Goal: Task Accomplishment & Management: Use online tool/utility

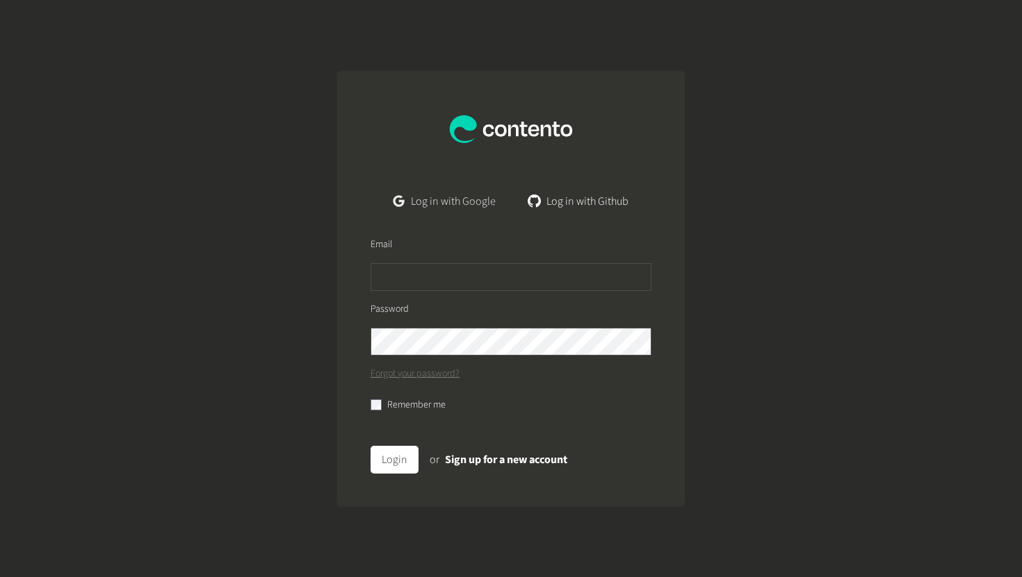
click at [468, 204] on link "Log in with Google" at bounding box center [444, 202] width 124 height 28
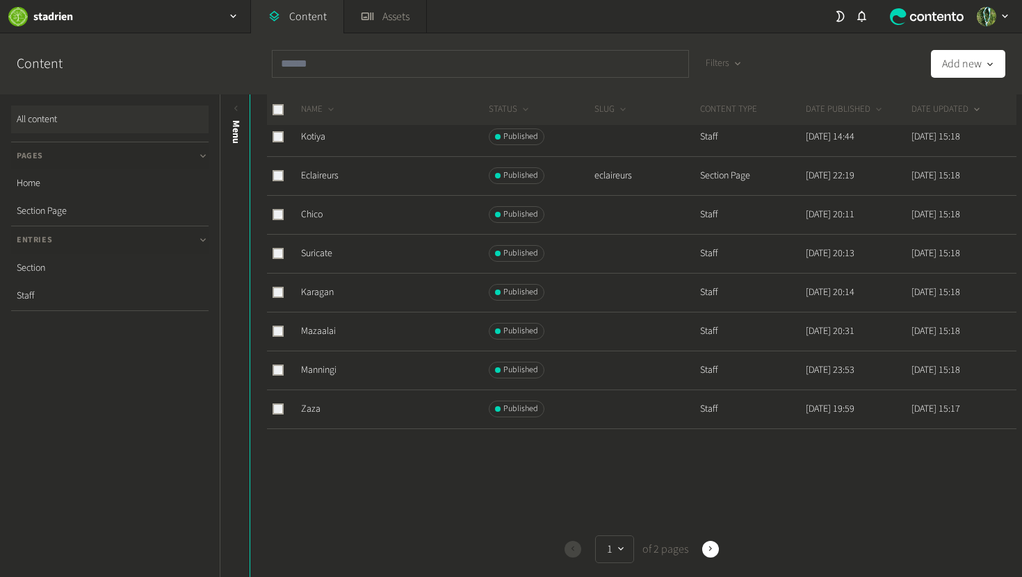
scroll to position [540, 0]
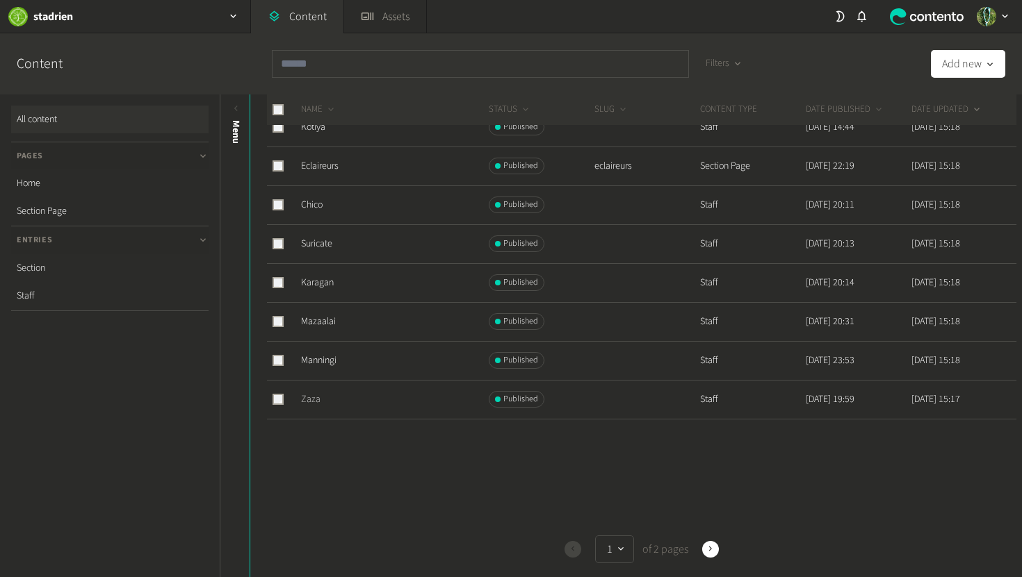
click at [311, 400] on link "Zaza" at bounding box center [310, 400] width 19 height 14
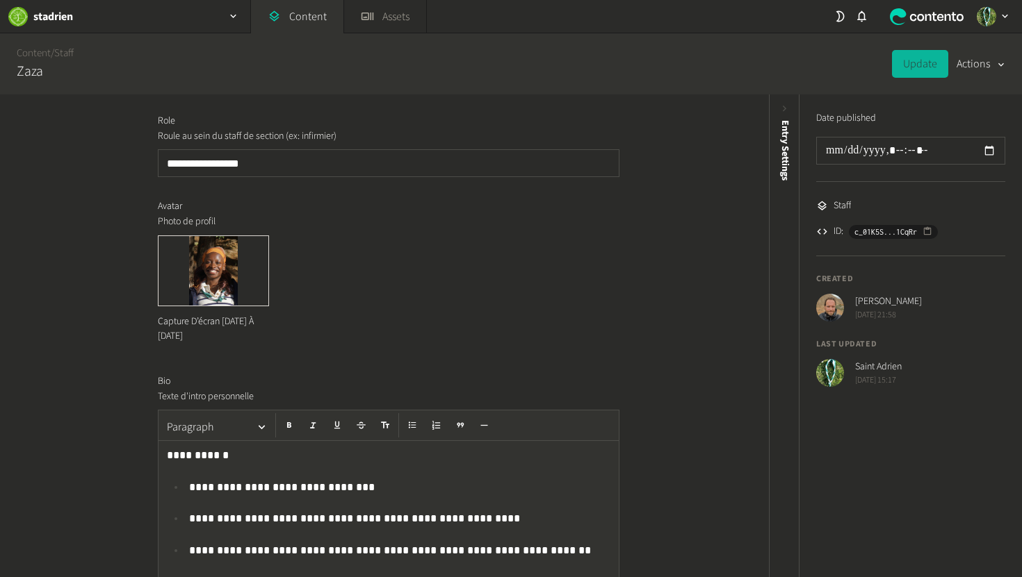
scroll to position [326, 0]
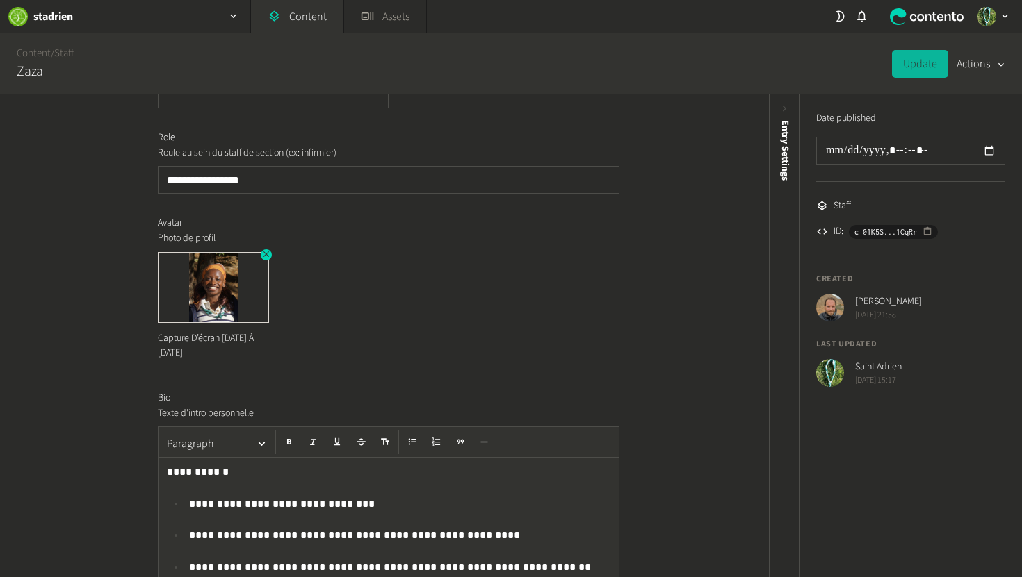
click at [236, 286] on img at bounding box center [213, 287] width 110 height 69
click at [268, 257] on icon "button" at bounding box center [266, 254] width 10 height 10
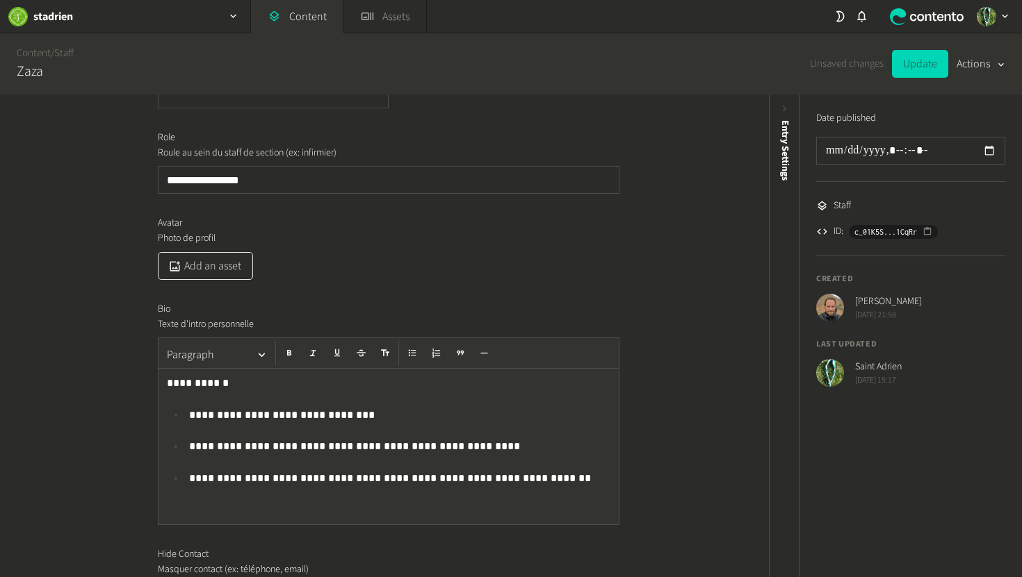
click at [231, 263] on button "Add an asset" at bounding box center [205, 266] width 95 height 28
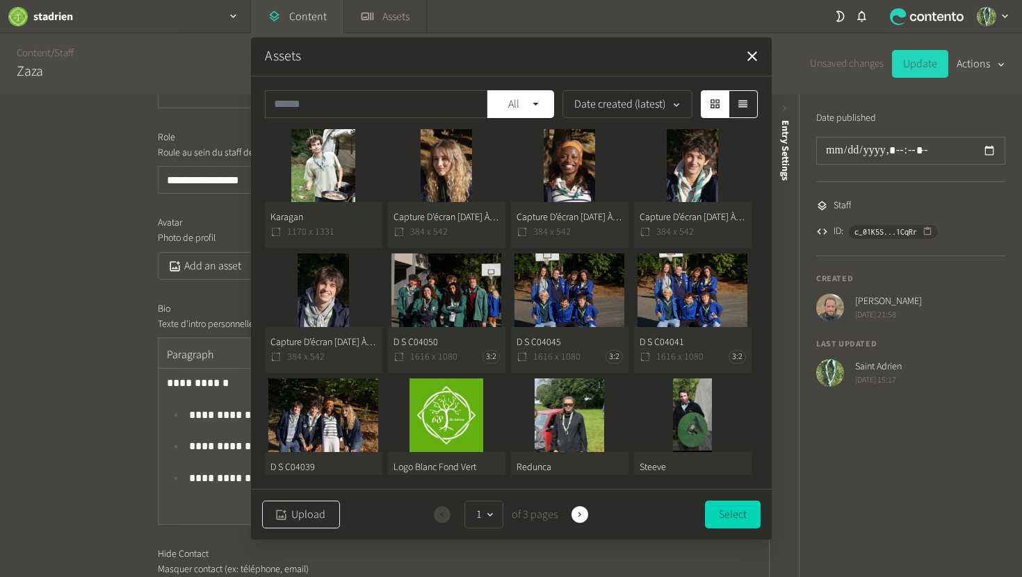
click at [311, 514] on button "Upload" at bounding box center [301, 515] width 78 height 28
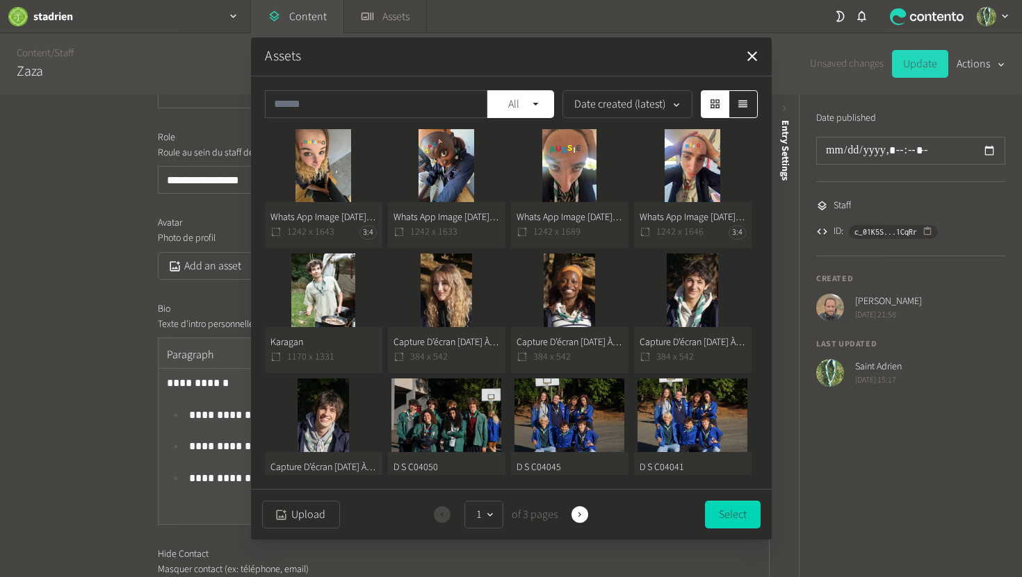
click at [452, 149] on button "Whats App Image [DATE] At 18.16.02 (3) 1242 x 1633" at bounding box center [446, 189] width 117 height 120
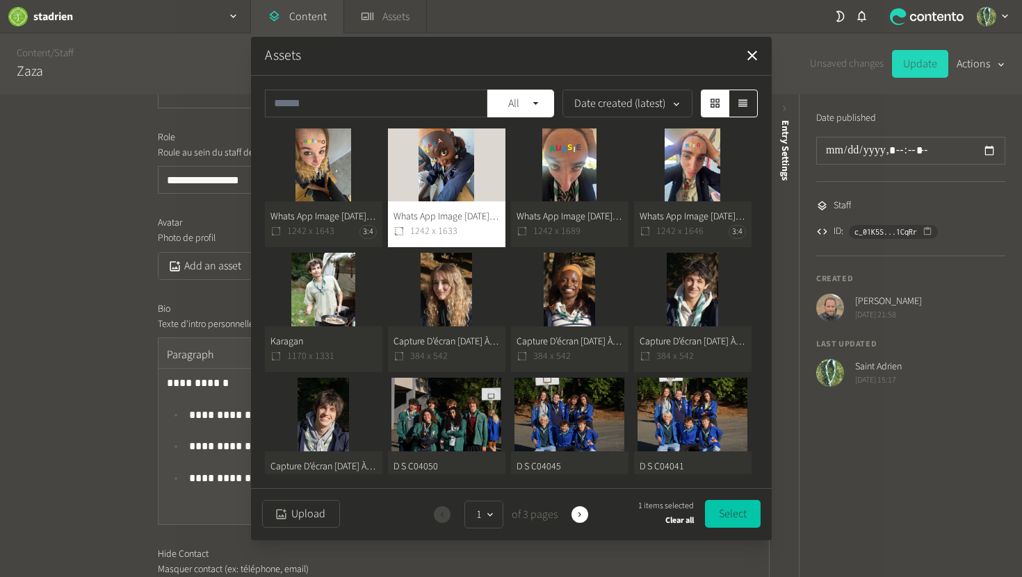
click at [741, 509] on button "Select" at bounding box center [733, 514] width 56 height 28
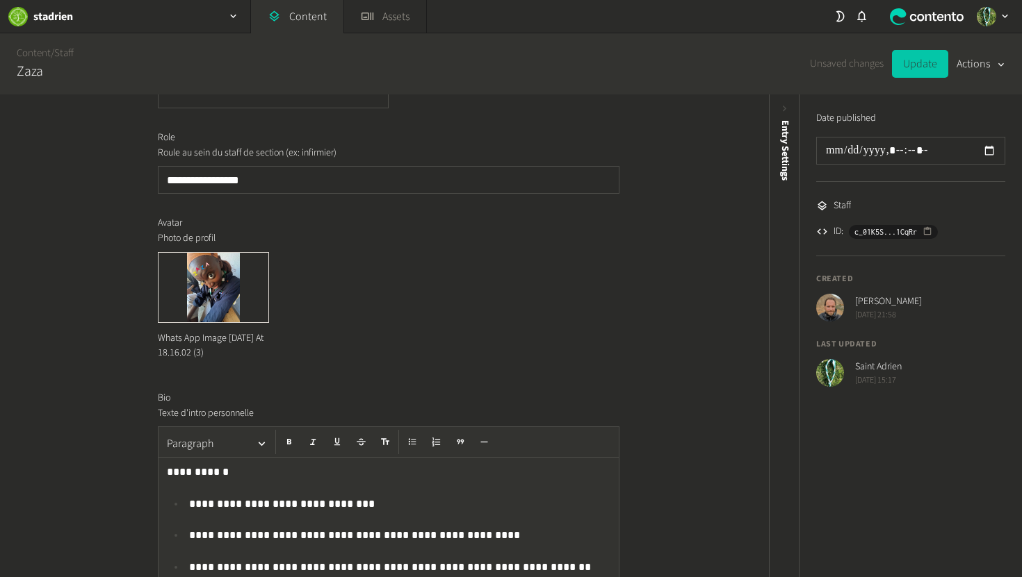
click at [919, 72] on button "Update" at bounding box center [920, 64] width 56 height 28
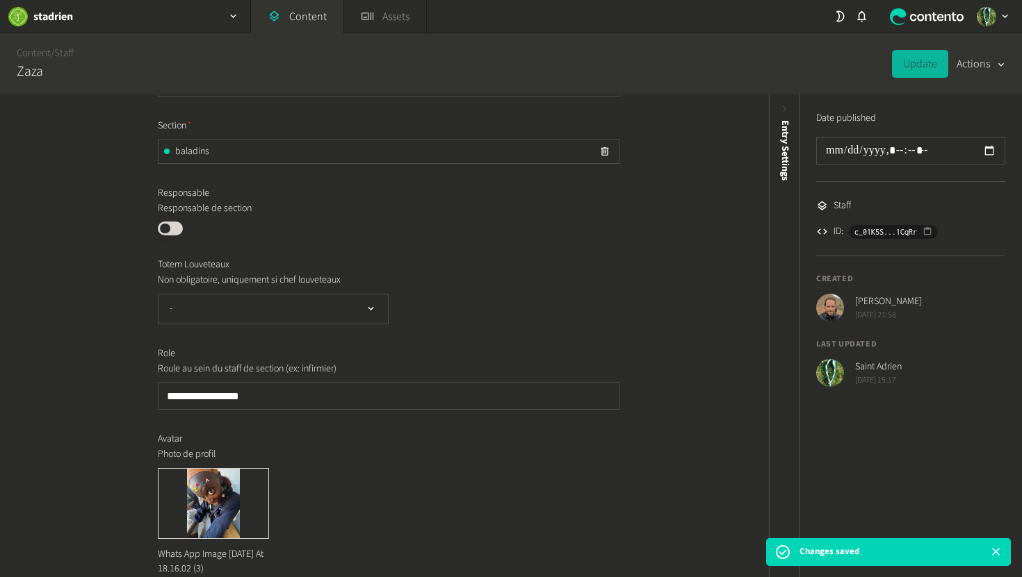
scroll to position [0, 0]
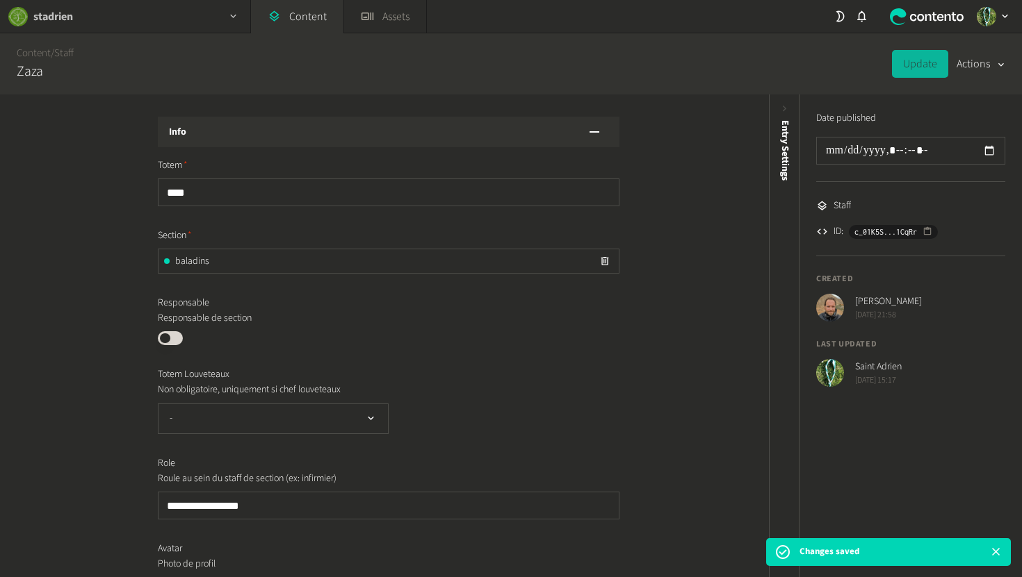
click at [233, 13] on icon "button" at bounding box center [233, 16] width 12 height 12
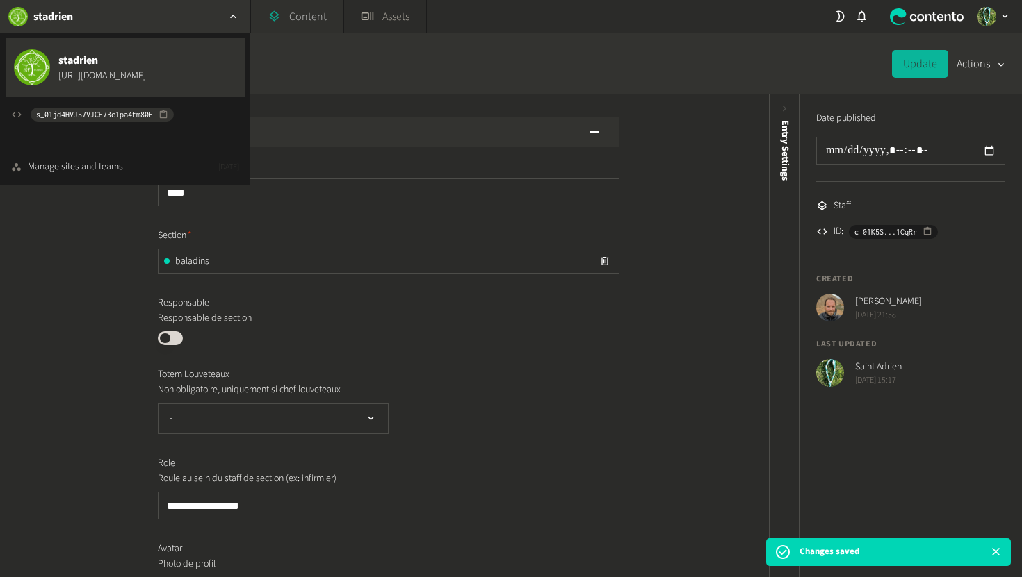
click at [283, 10] on link "Content" at bounding box center [297, 16] width 92 height 33
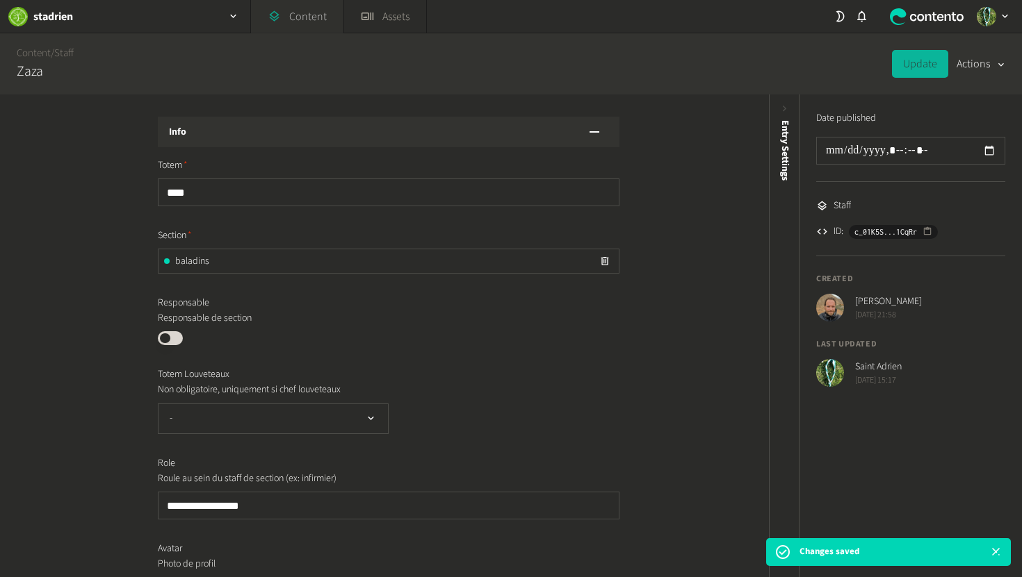
click at [283, 10] on link "Content" at bounding box center [297, 16] width 92 height 33
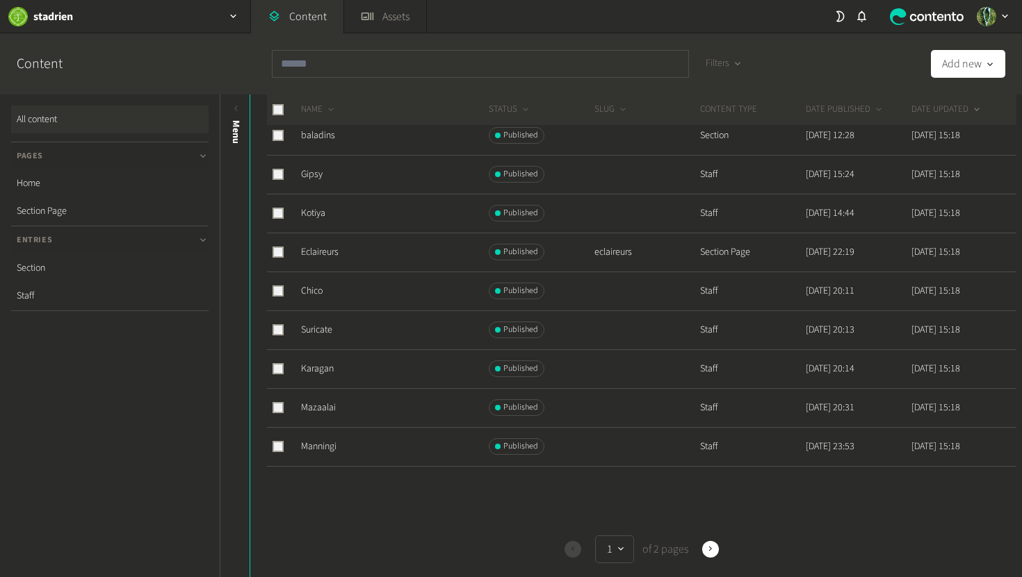
scroll to position [540, 0]
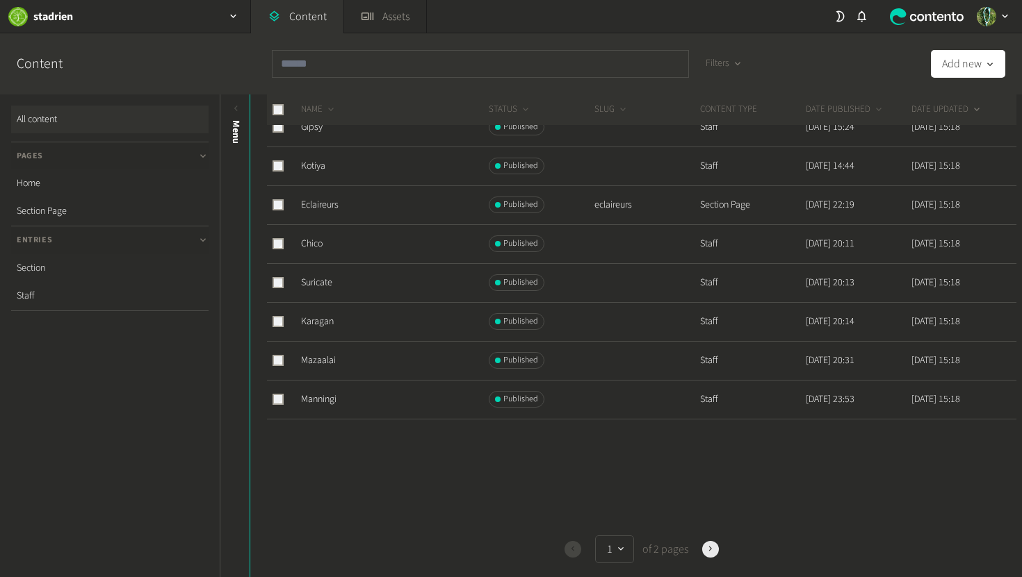
click at [711, 551] on icon "button" at bounding box center [710, 550] width 10 height 10
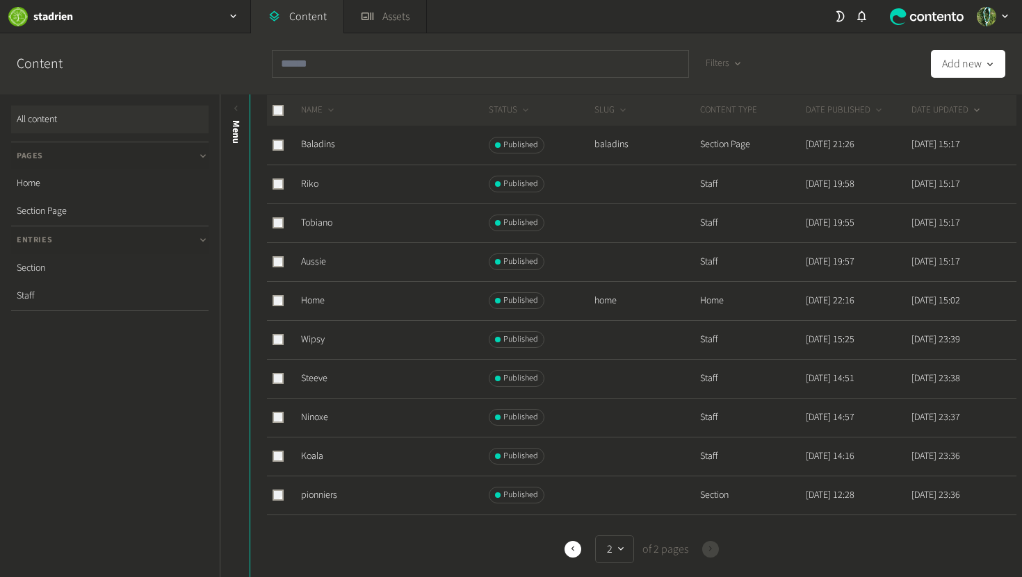
scroll to position [31, 0]
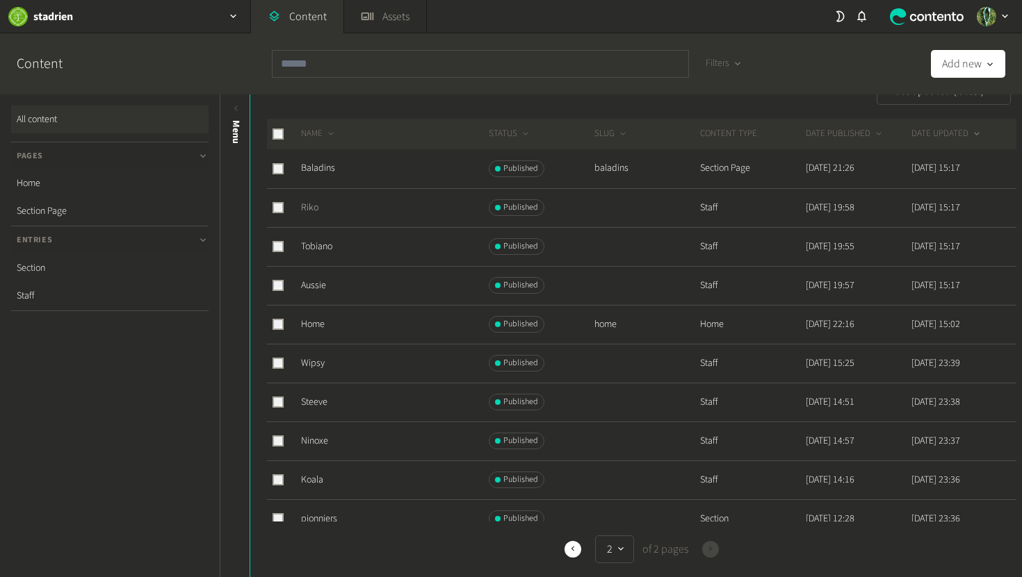
click at [313, 213] on link "Riko" at bounding box center [309, 208] width 17 height 14
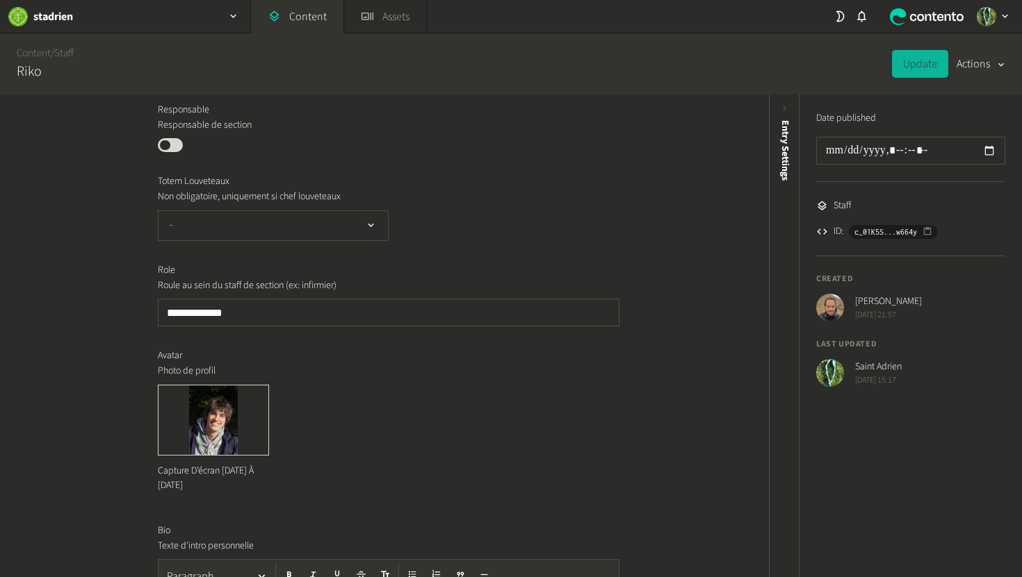
scroll to position [195, 0]
click at [267, 386] on icon "button" at bounding box center [266, 386] width 10 height 10
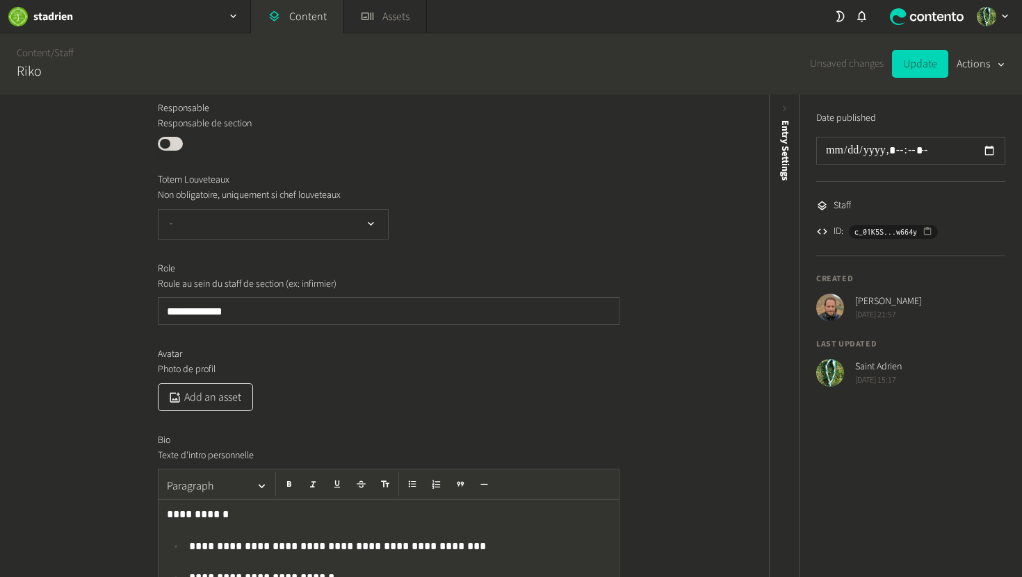
click at [213, 395] on button "Add an asset" at bounding box center [205, 398] width 95 height 28
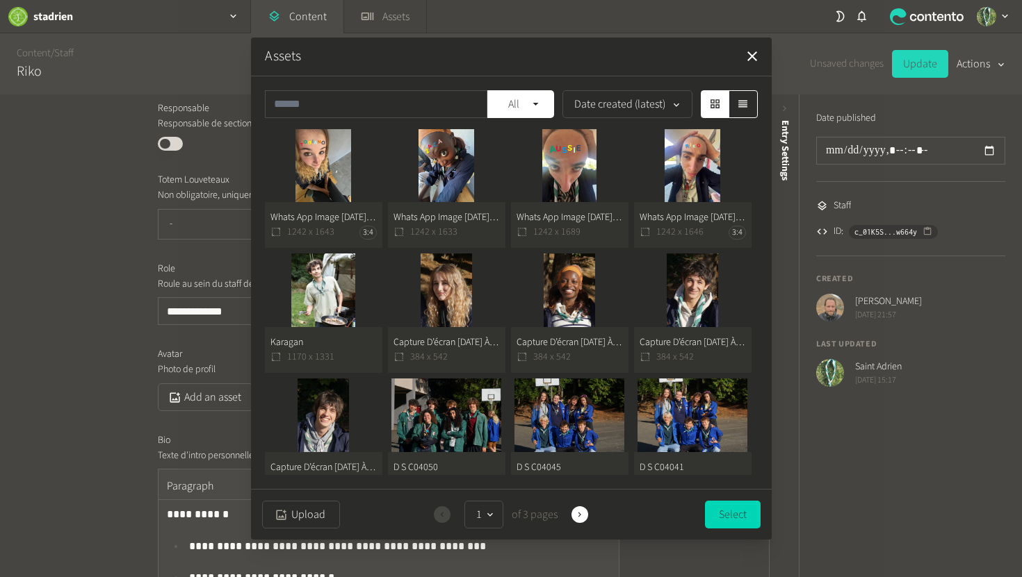
click at [687, 156] on button "Whats App Image [DATE] At 18.16.02 (1) 1242 x 1646 3:4" at bounding box center [692, 189] width 117 height 120
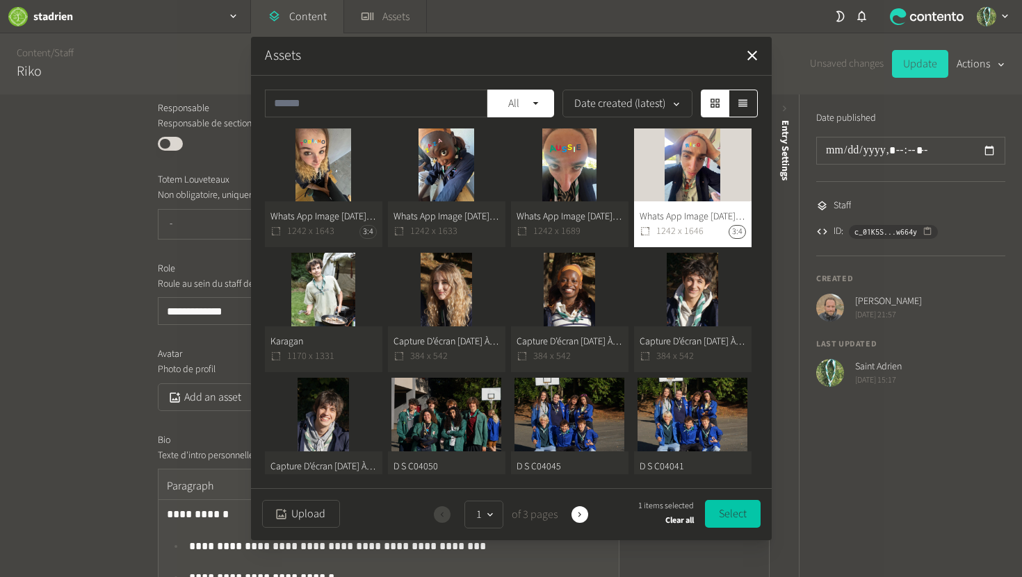
click at [730, 512] on button "Select" at bounding box center [733, 514] width 56 height 28
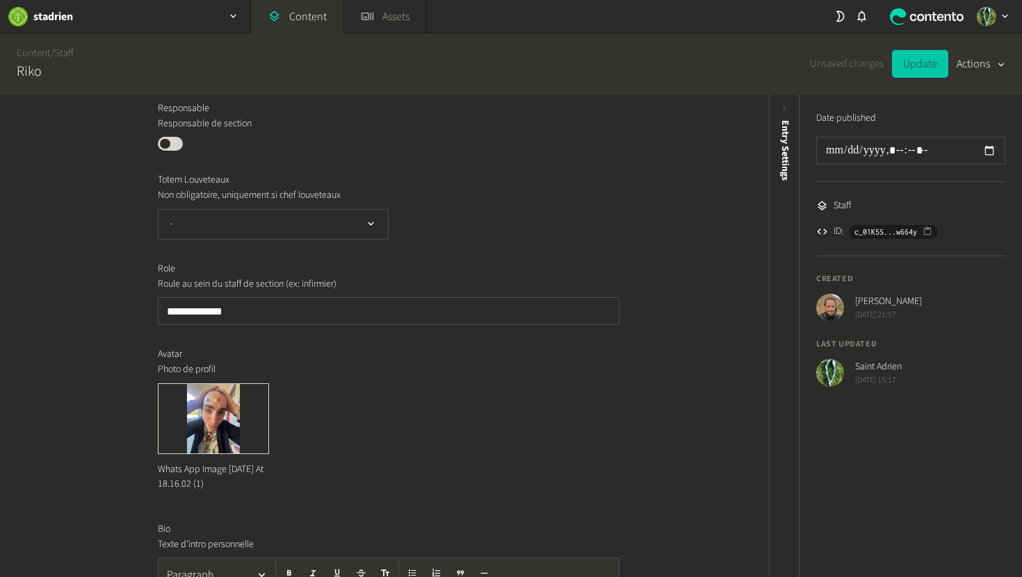
click at [910, 59] on button "Update" at bounding box center [920, 64] width 56 height 28
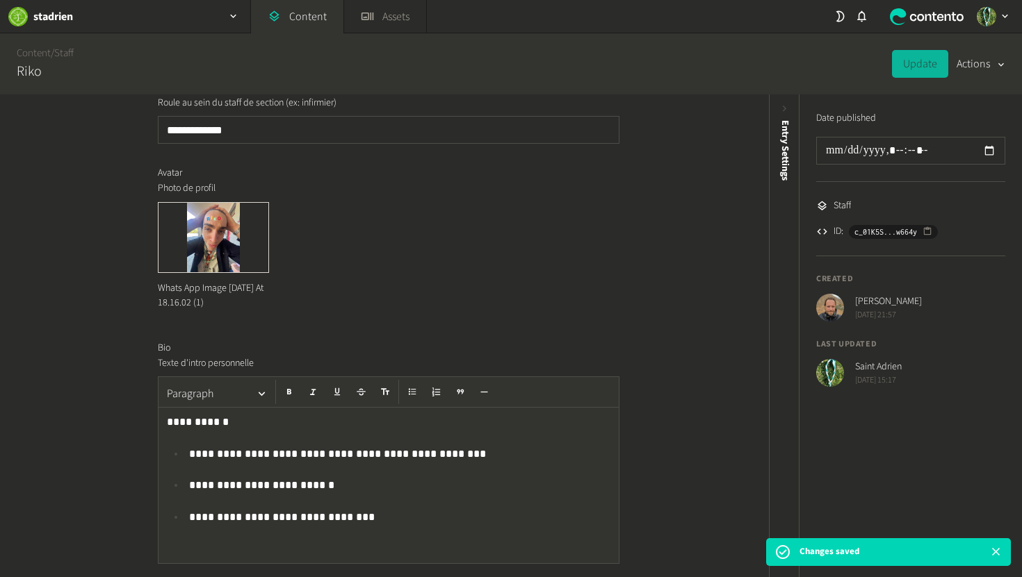
scroll to position [0, 0]
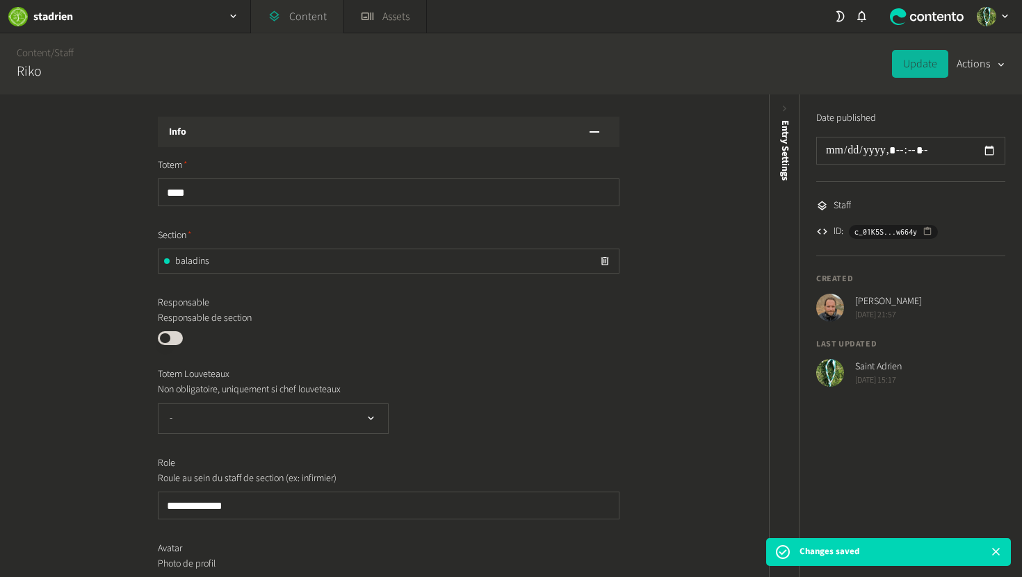
click at [287, 15] on link "Content" at bounding box center [297, 16] width 92 height 33
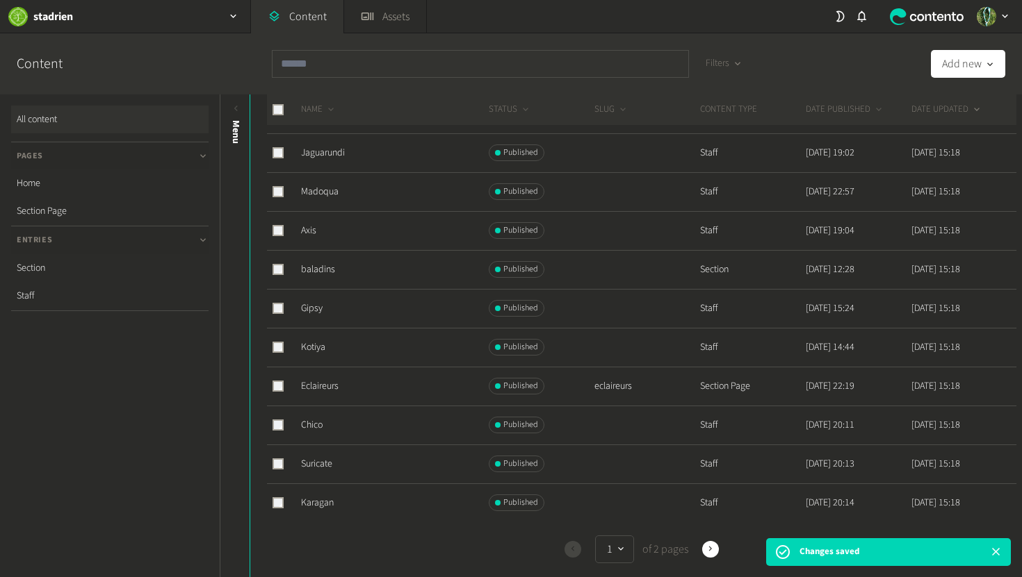
scroll to position [540, 0]
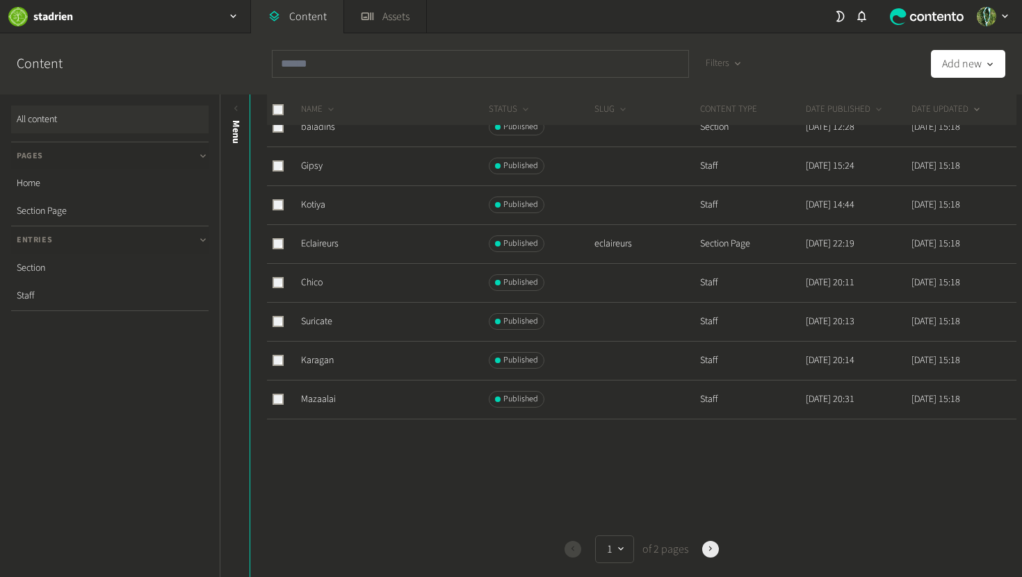
click at [712, 556] on button "Next" at bounding box center [710, 549] width 17 height 17
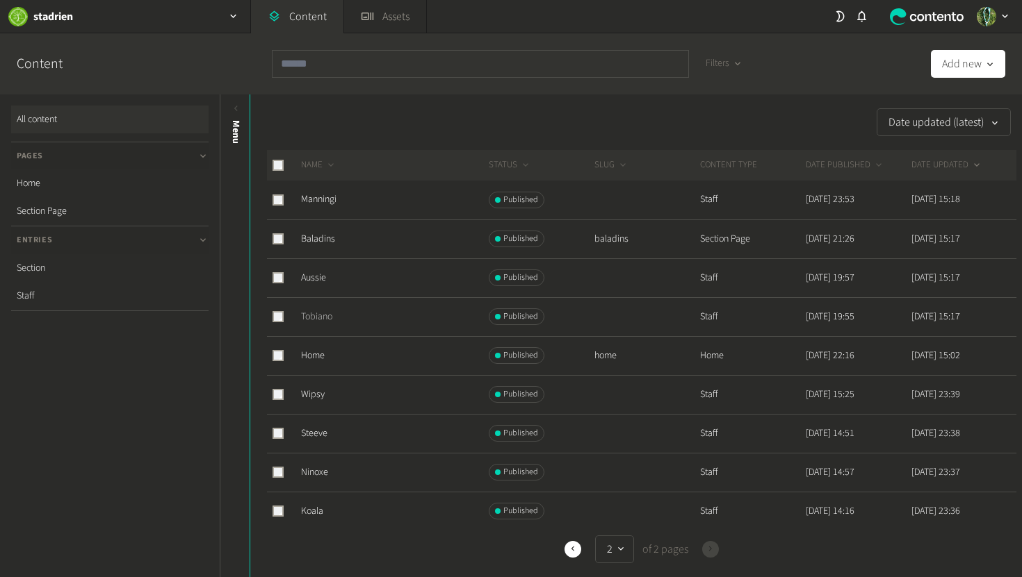
click at [328, 319] on link "Tobiano" at bounding box center [316, 317] width 31 height 14
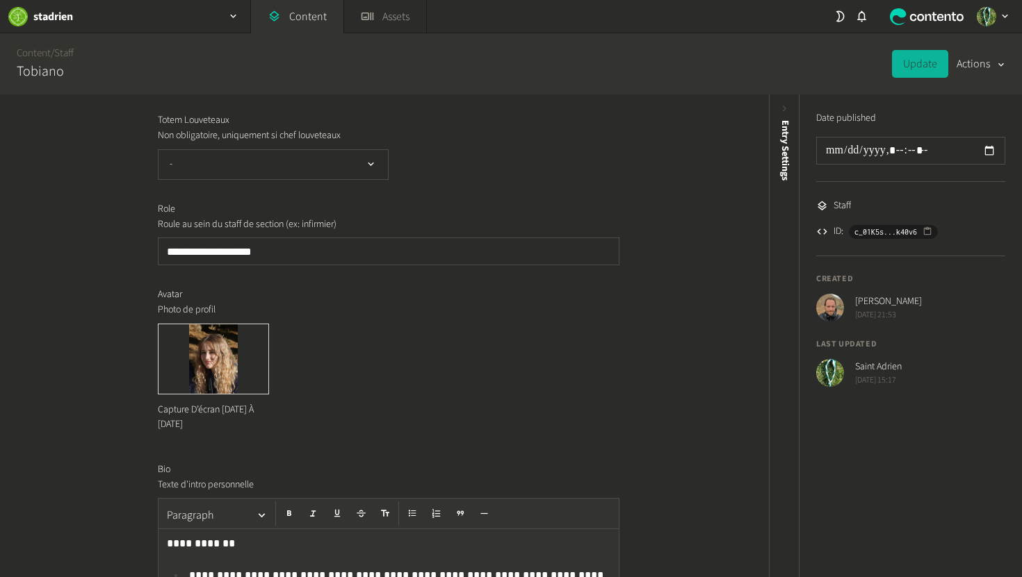
scroll to position [256, 0]
click at [264, 326] on icon "button" at bounding box center [266, 325] width 6 height 6
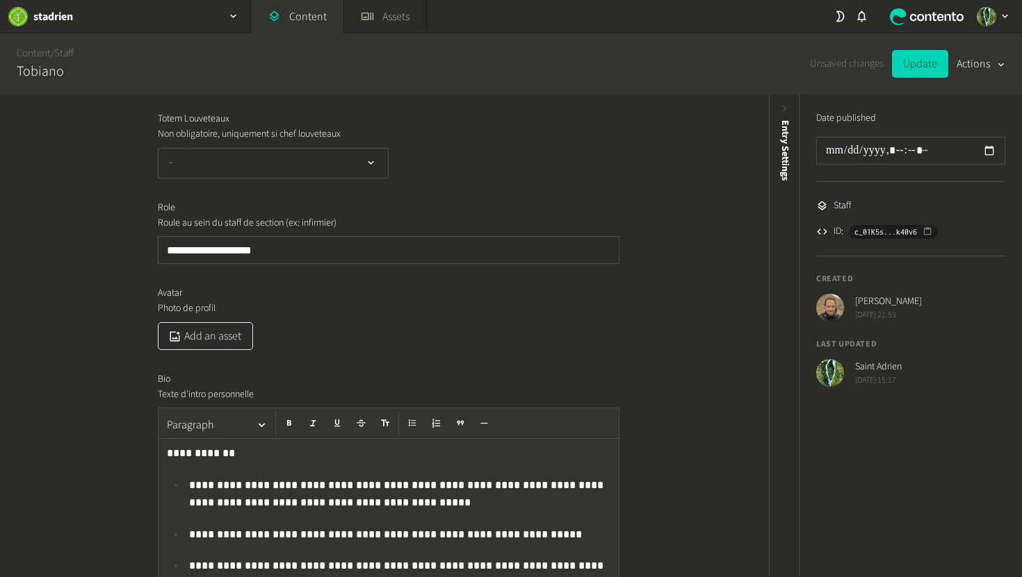
click at [226, 330] on button "Add an asset" at bounding box center [205, 336] width 95 height 28
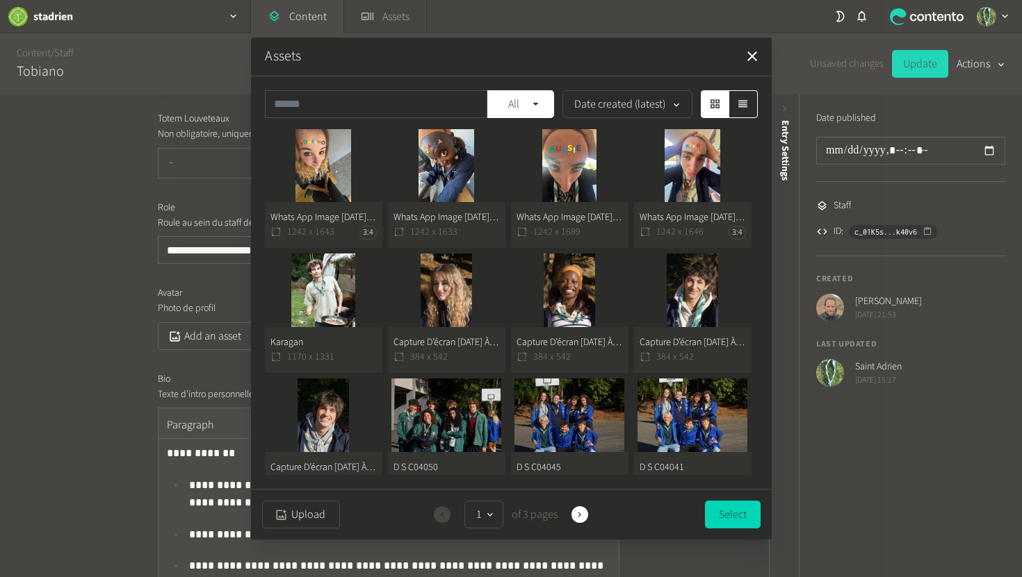
click at [338, 179] on button "Whats App Image [DATE] At 18.16.02 1242 x 1643 3:4" at bounding box center [323, 189] width 117 height 120
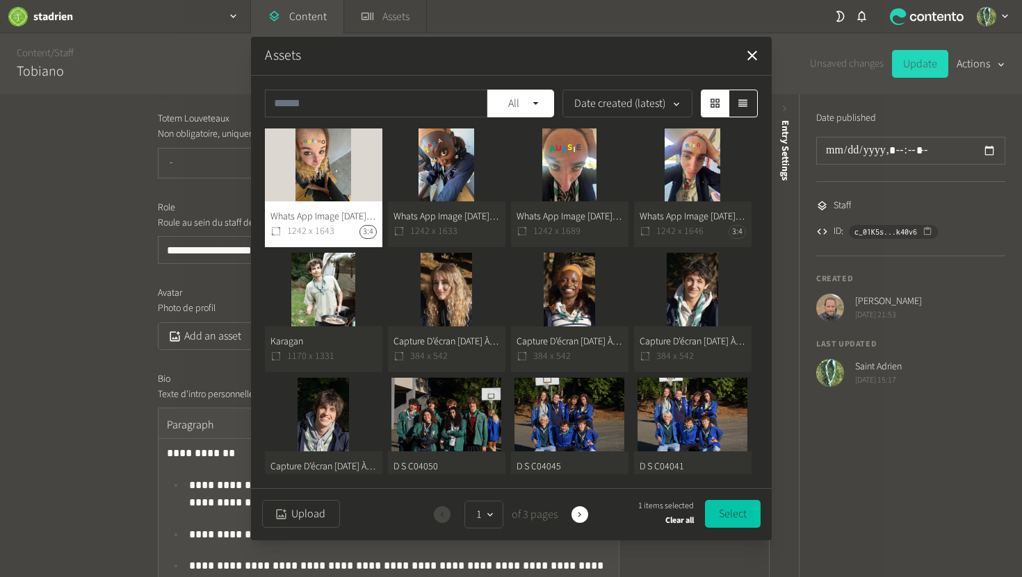
click at [738, 518] on button "Select" at bounding box center [733, 514] width 56 height 28
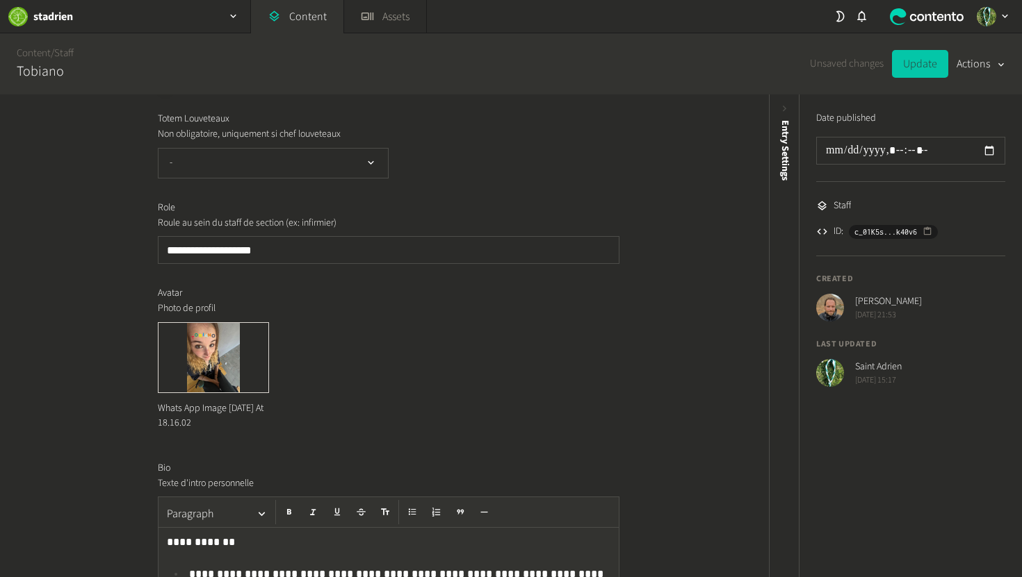
click at [936, 58] on button "Update" at bounding box center [920, 64] width 56 height 28
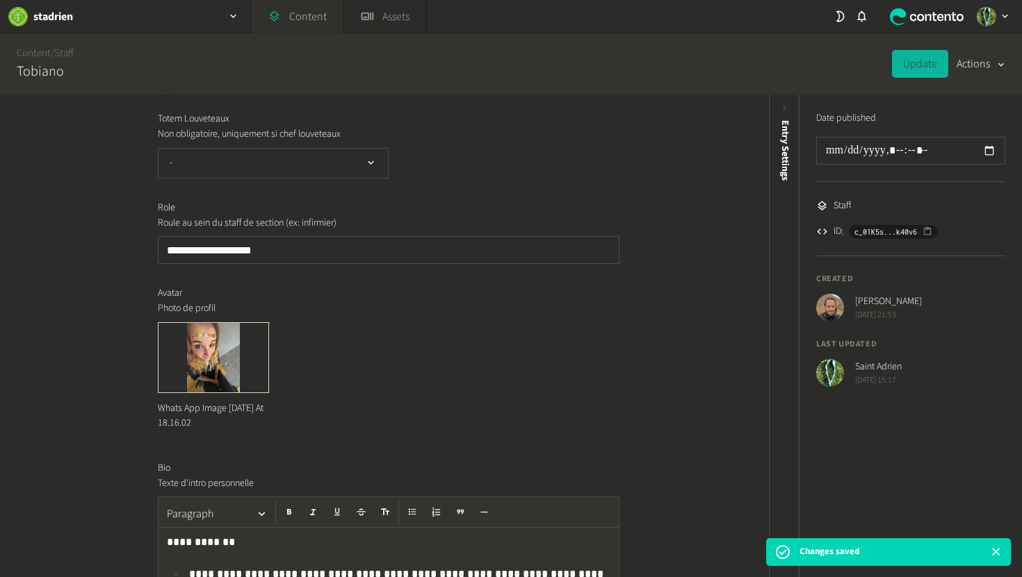
click at [277, 22] on icon at bounding box center [274, 16] width 13 height 13
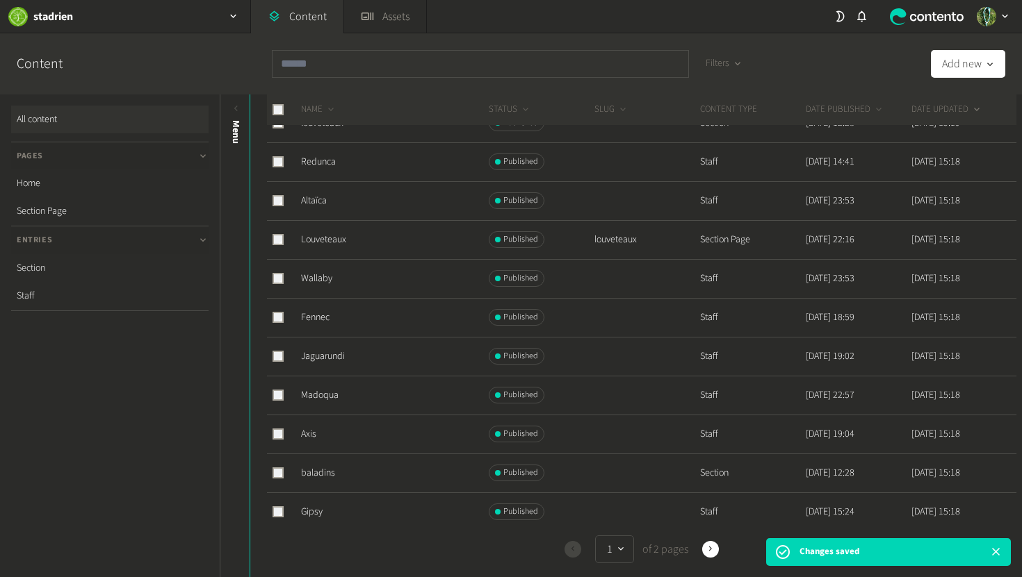
scroll to position [367, 0]
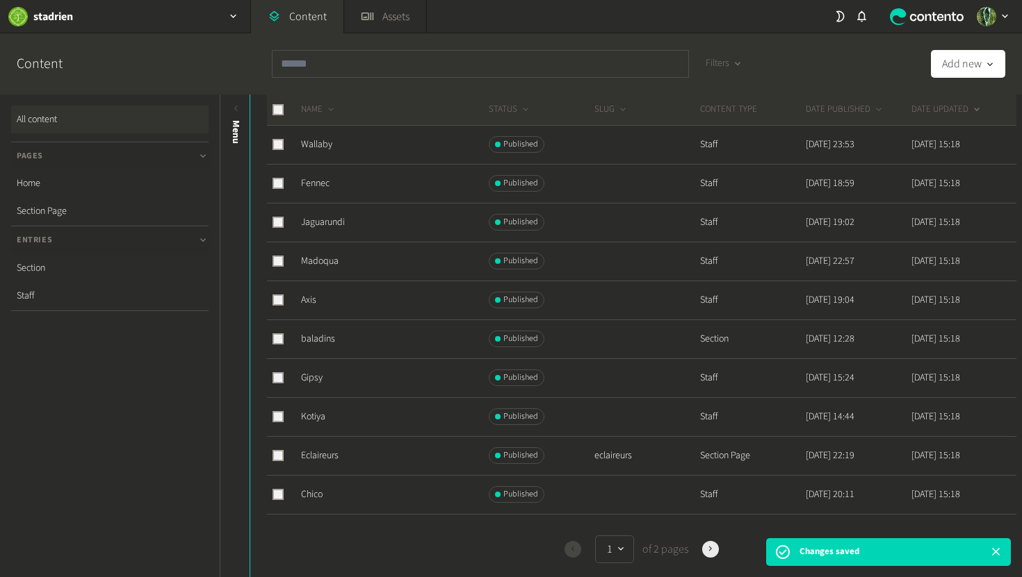
click at [711, 550] on icon "button" at bounding box center [710, 549] width 3 height 5
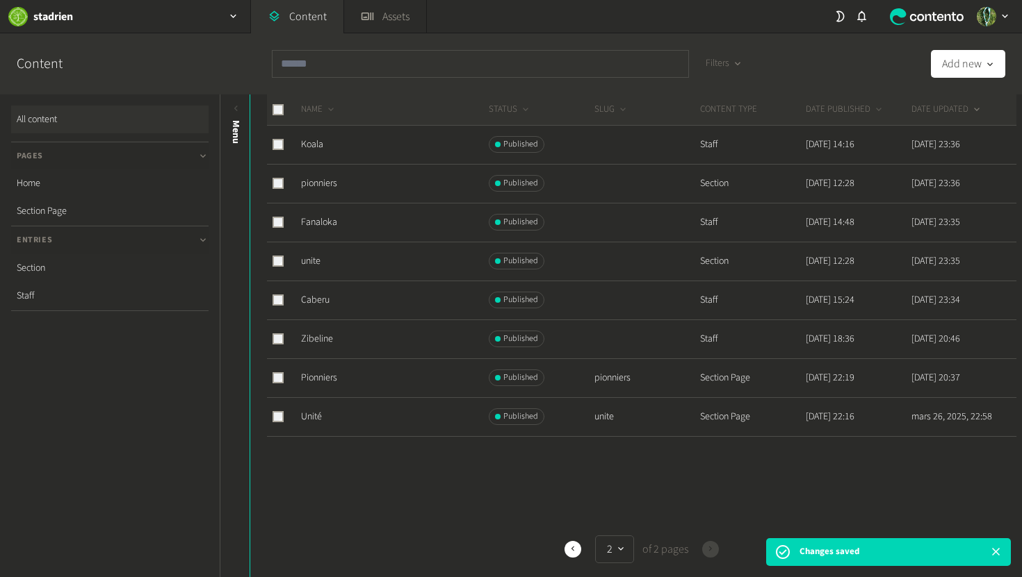
scroll to position [0, 0]
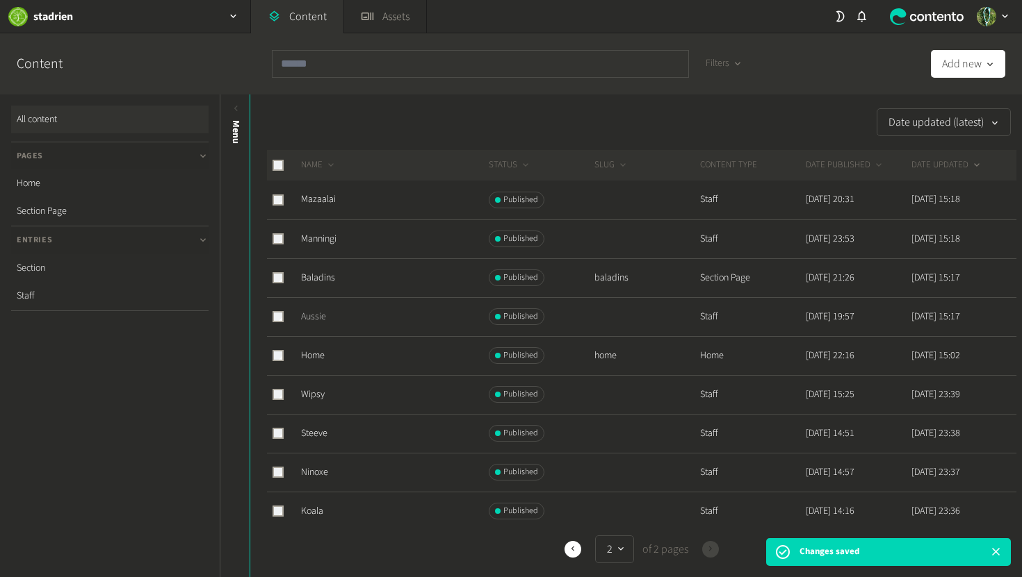
click at [325, 315] on link "Aussie" at bounding box center [313, 317] width 25 height 14
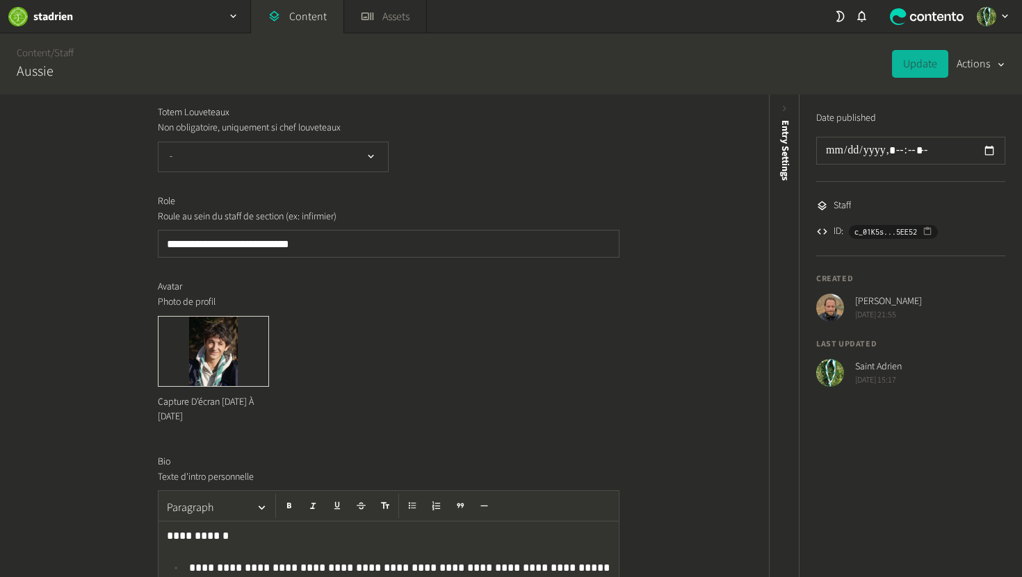
scroll to position [281, 0]
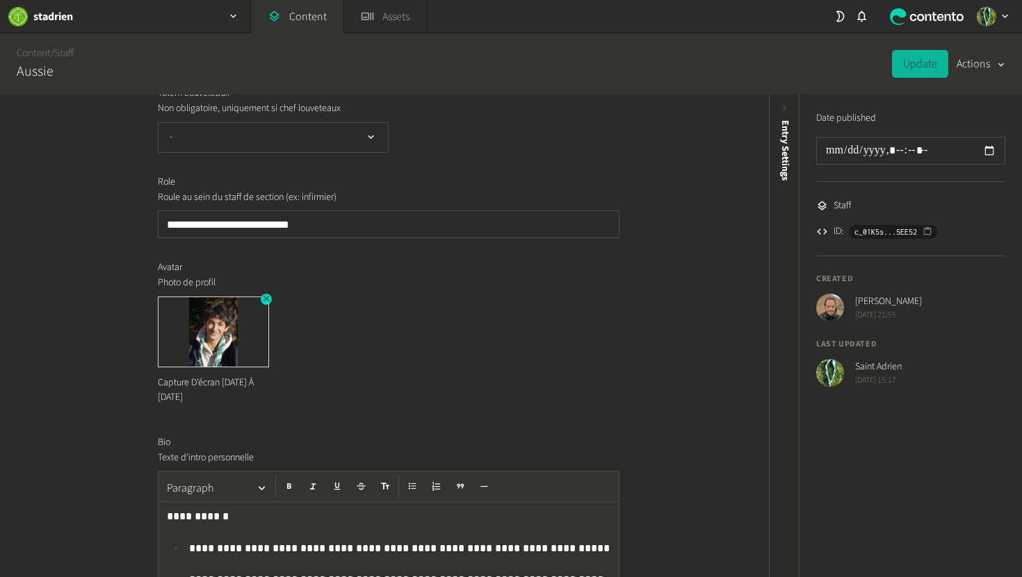
click at [209, 325] on img at bounding box center [213, 331] width 110 height 69
click at [263, 302] on icon "button" at bounding box center [266, 299] width 10 height 10
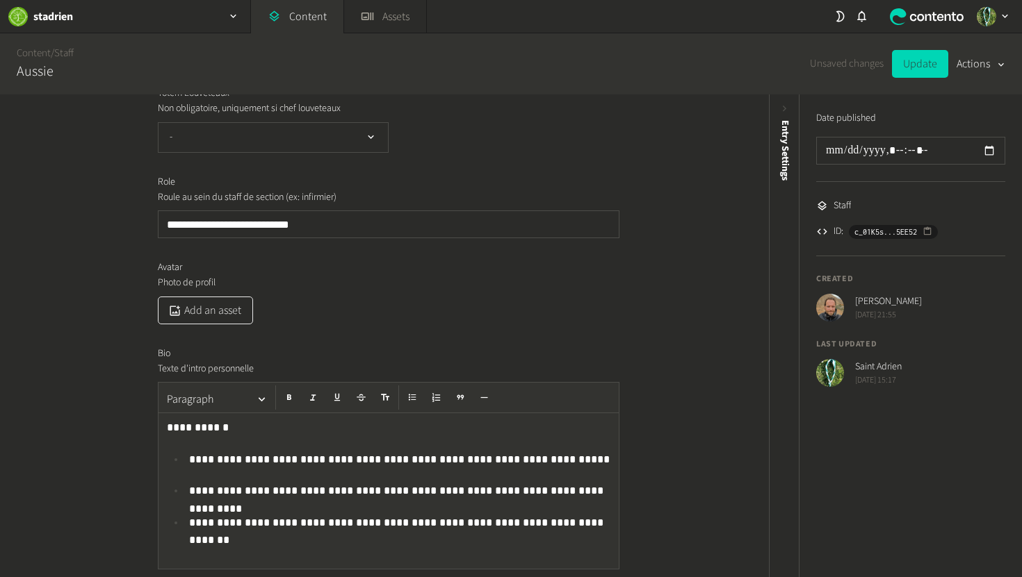
click at [219, 311] on button "Add an asset" at bounding box center [205, 311] width 95 height 28
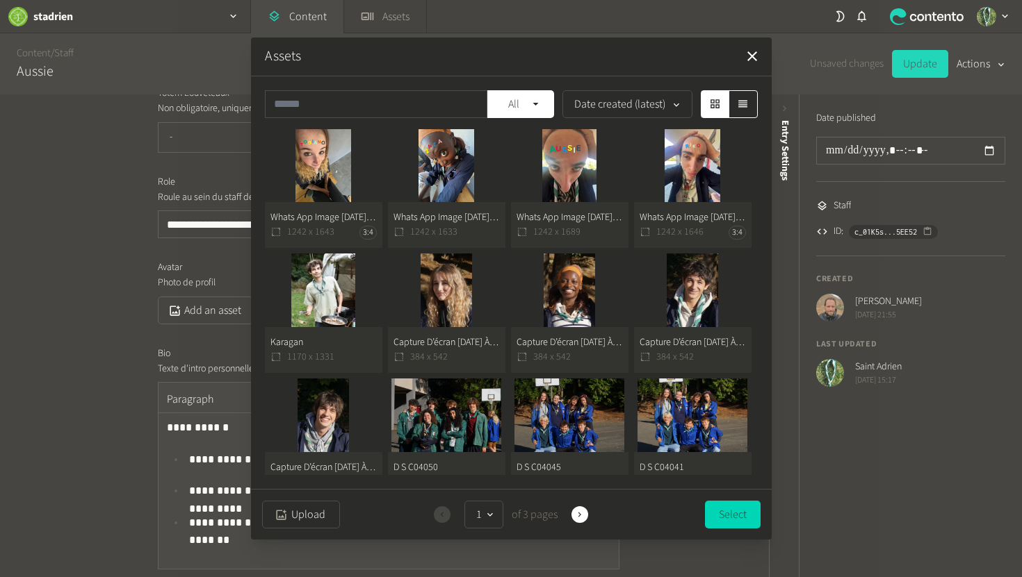
click at [575, 176] on button "Whats App Image [DATE] At 18.16.02 (2) 1242 x 1689" at bounding box center [569, 189] width 117 height 120
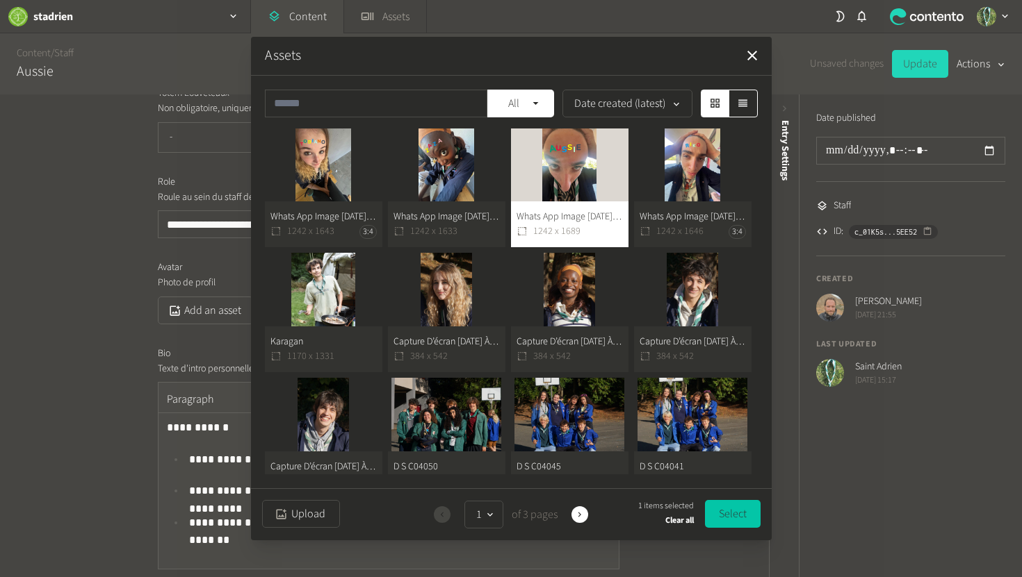
click at [735, 520] on button "Select" at bounding box center [733, 514] width 56 height 28
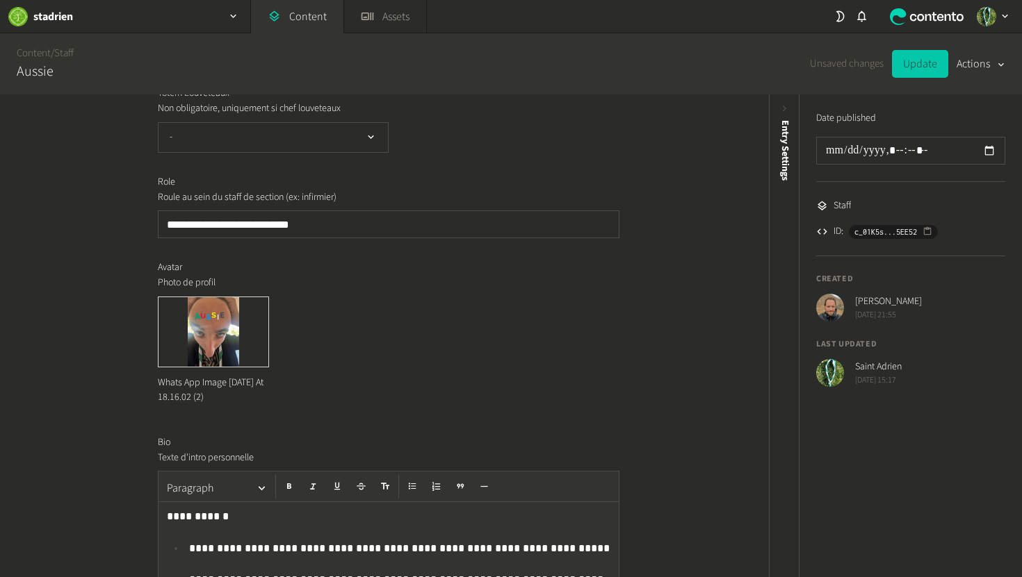
click at [920, 65] on button "Update" at bounding box center [920, 64] width 56 height 28
